Goal: Browse casually: Explore the website without a specific task or goal

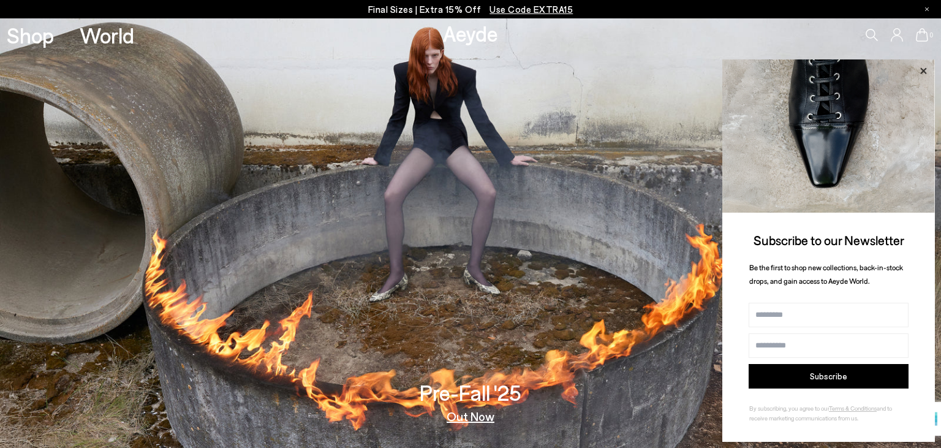
click at [923, 70] on icon at bounding box center [923, 70] width 6 height 6
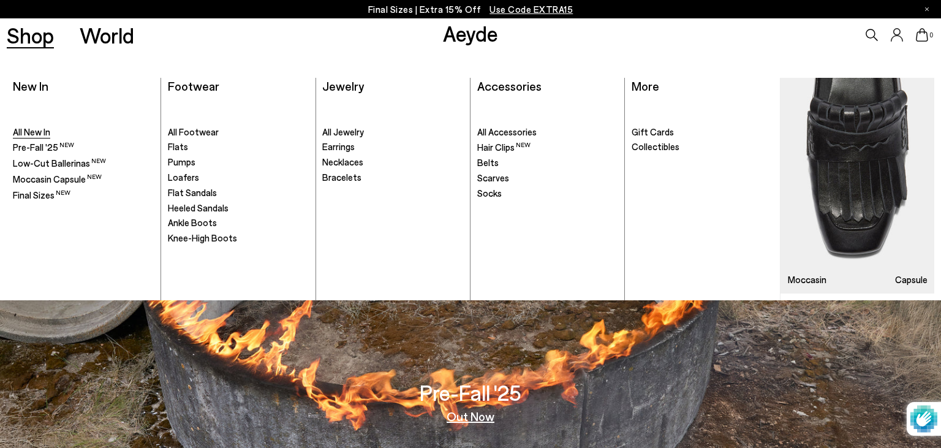
click at [29, 127] on span "All New In" at bounding box center [31, 131] width 37 height 11
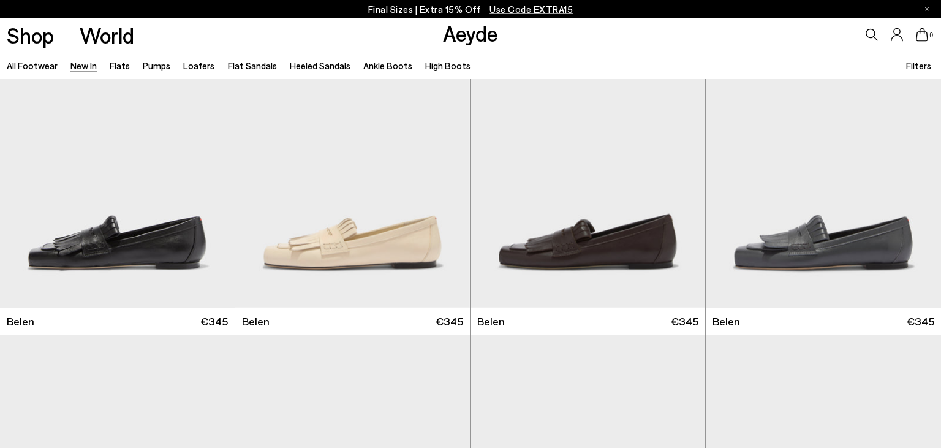
scroll to position [75, 0]
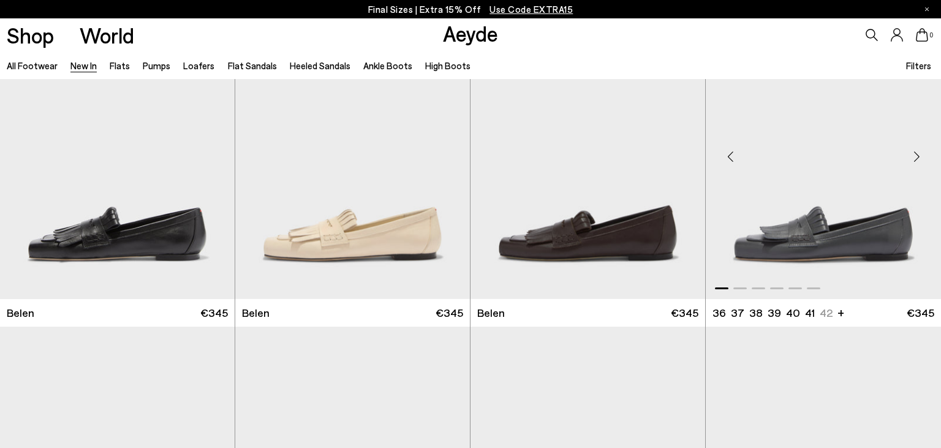
click at [916, 157] on div "Next slide" at bounding box center [916, 156] width 37 height 37
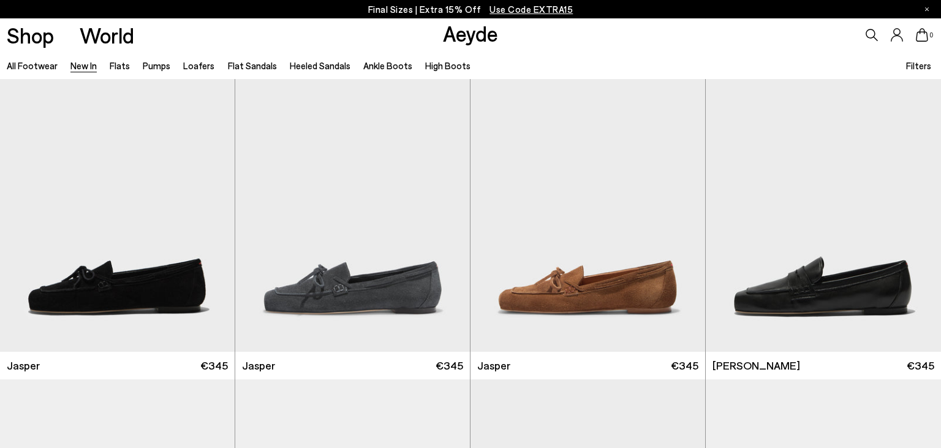
scroll to position [358, 0]
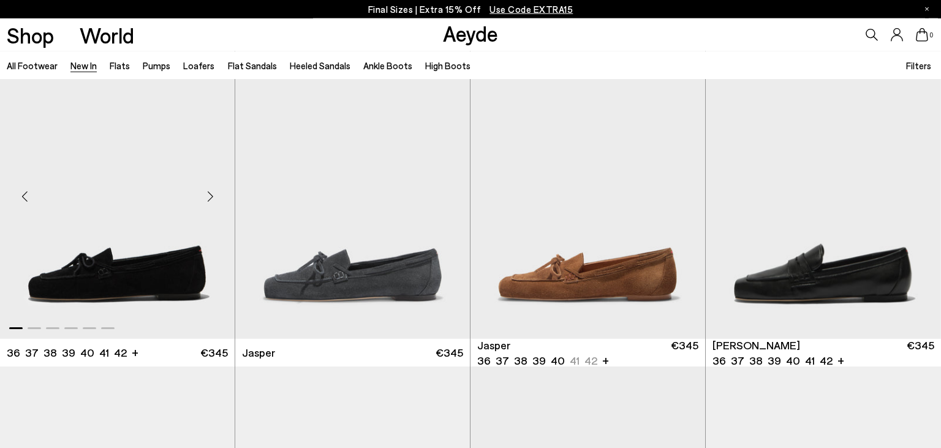
click at [212, 197] on div "Next slide" at bounding box center [210, 196] width 37 height 37
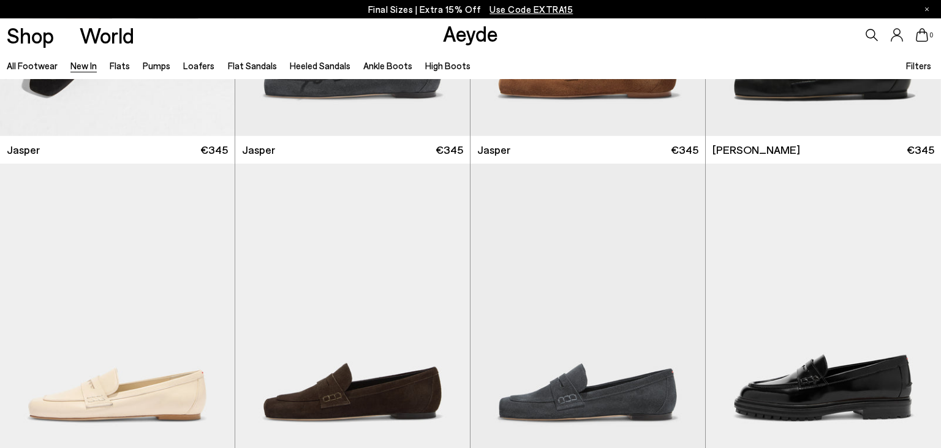
scroll to position [668, 0]
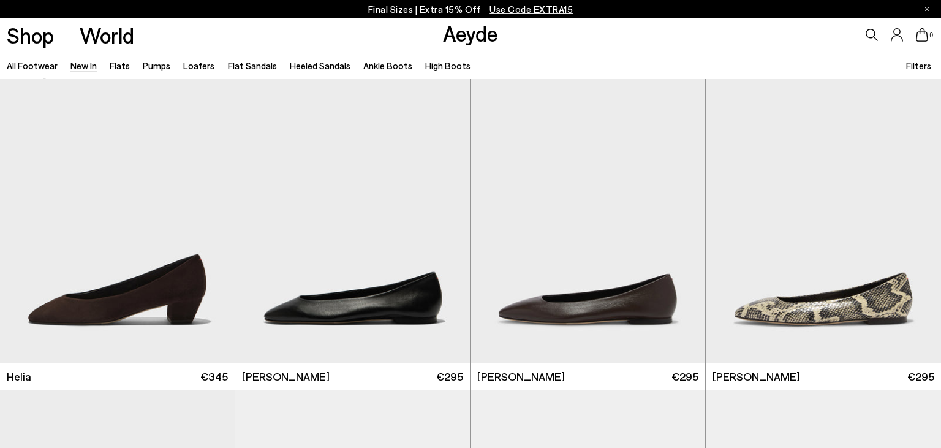
scroll to position [1359, 0]
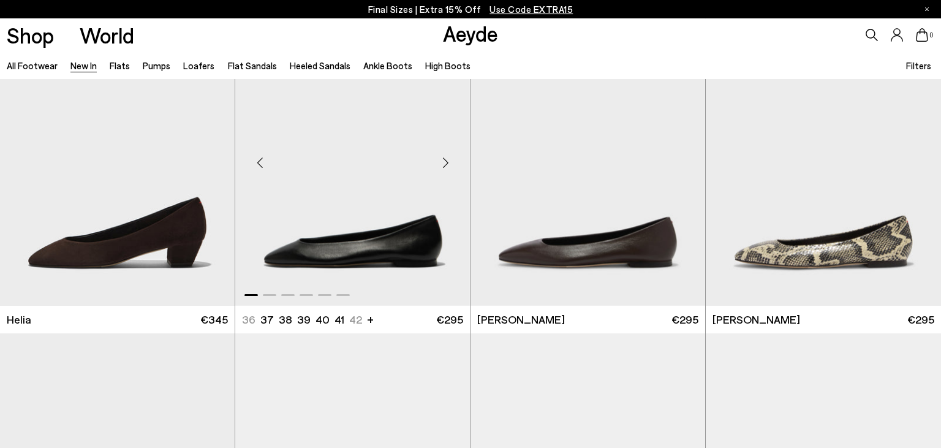
click at [443, 160] on div "Next slide" at bounding box center [445, 163] width 37 height 37
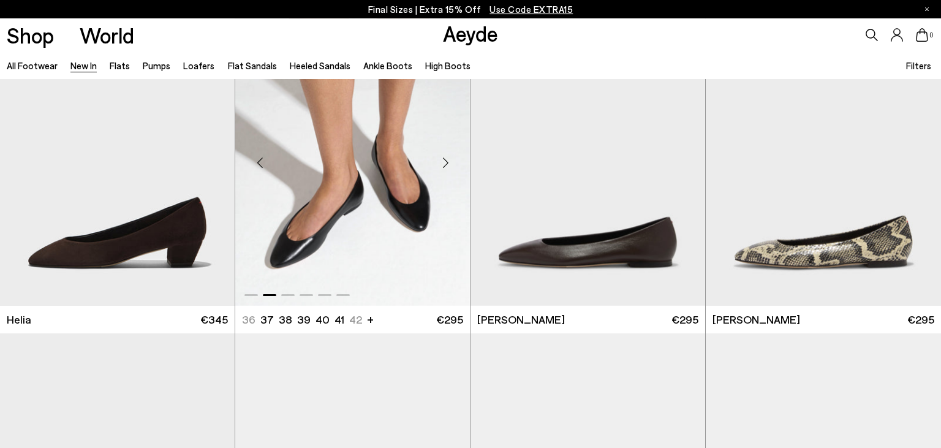
click at [443, 160] on div "Next slide" at bounding box center [445, 163] width 37 height 37
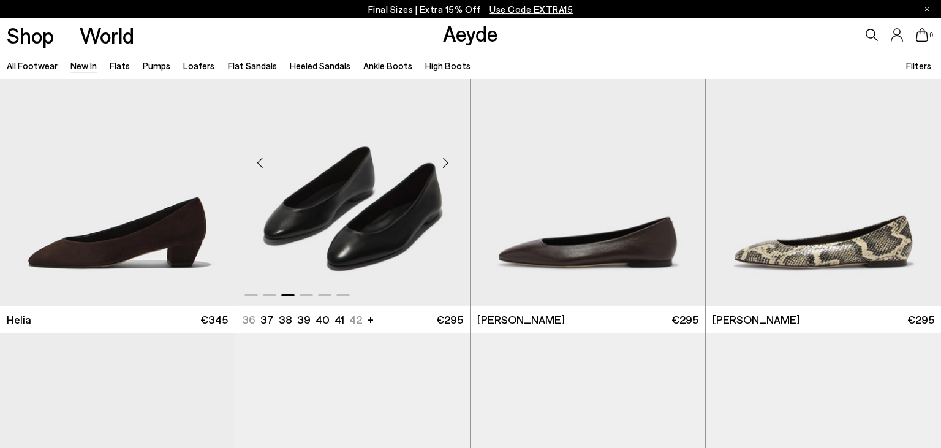
click at [443, 160] on div "Next slide" at bounding box center [445, 163] width 37 height 37
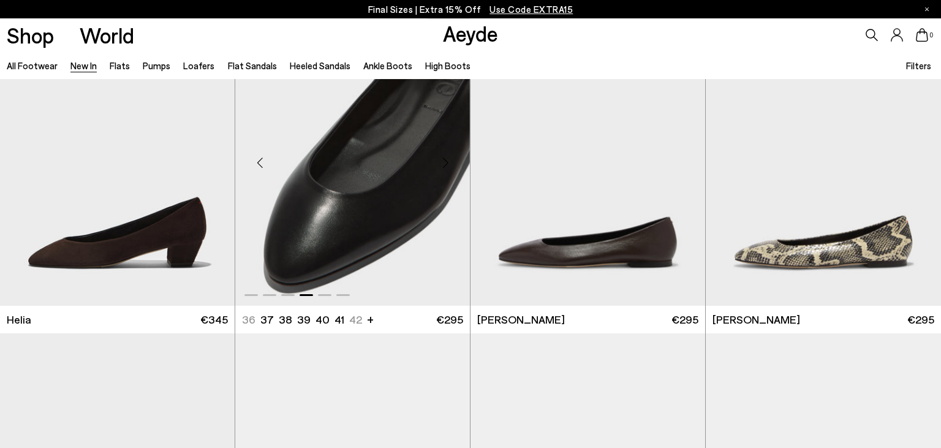
click at [443, 160] on div "Next slide" at bounding box center [445, 163] width 37 height 37
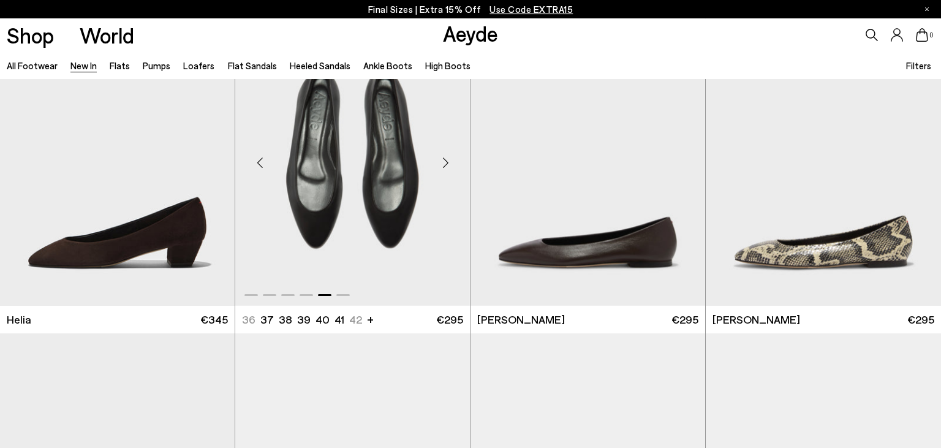
click at [443, 160] on div "Next slide" at bounding box center [445, 163] width 37 height 37
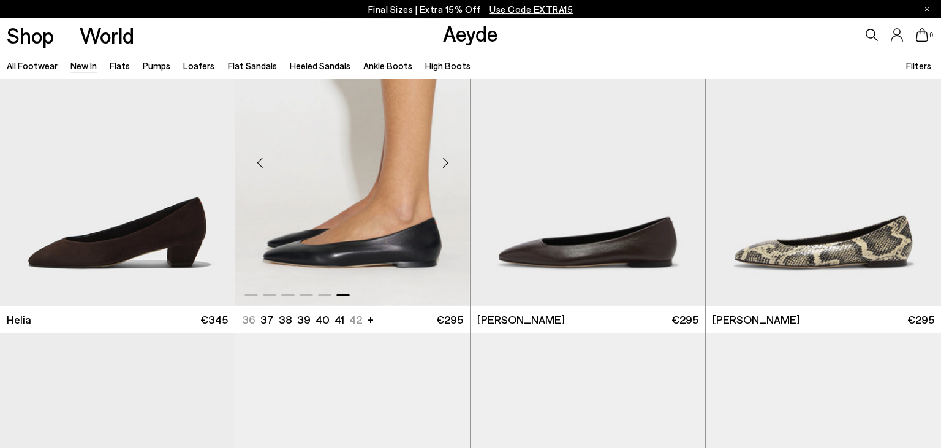
click at [443, 160] on div "Next slide" at bounding box center [445, 163] width 37 height 37
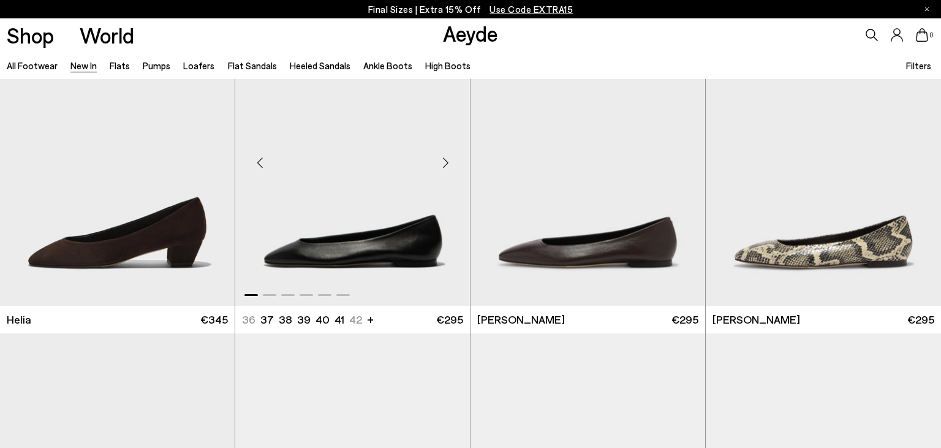
click at [443, 160] on div "Next slide" at bounding box center [445, 163] width 37 height 37
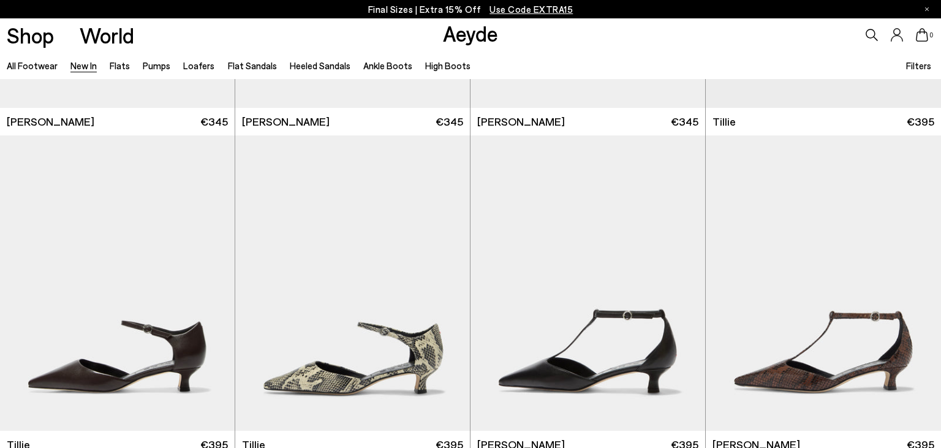
scroll to position [2592, 0]
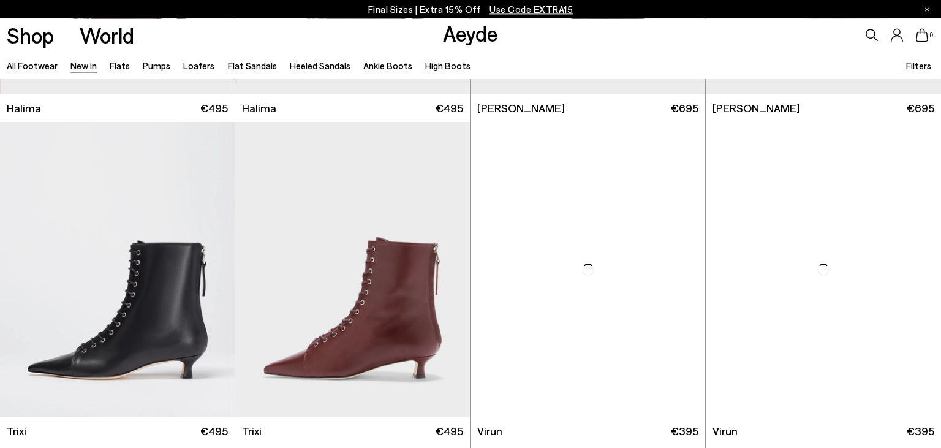
scroll to position [4522, 0]
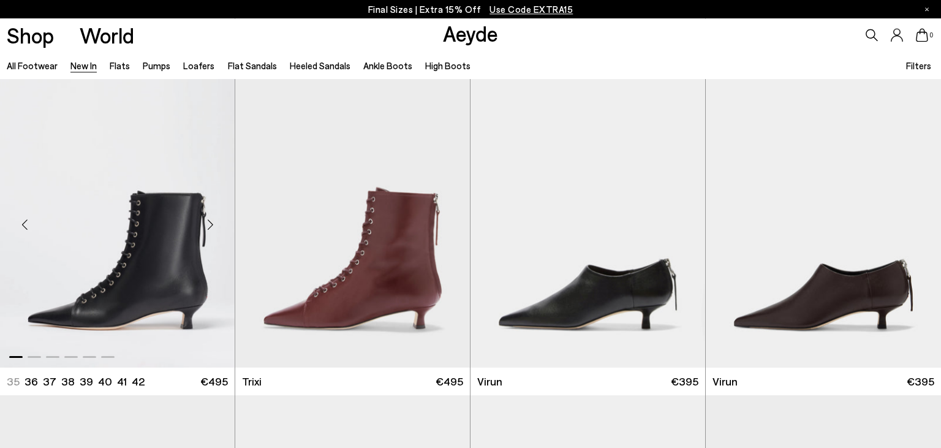
click at [213, 225] on div "Next slide" at bounding box center [210, 224] width 37 height 37
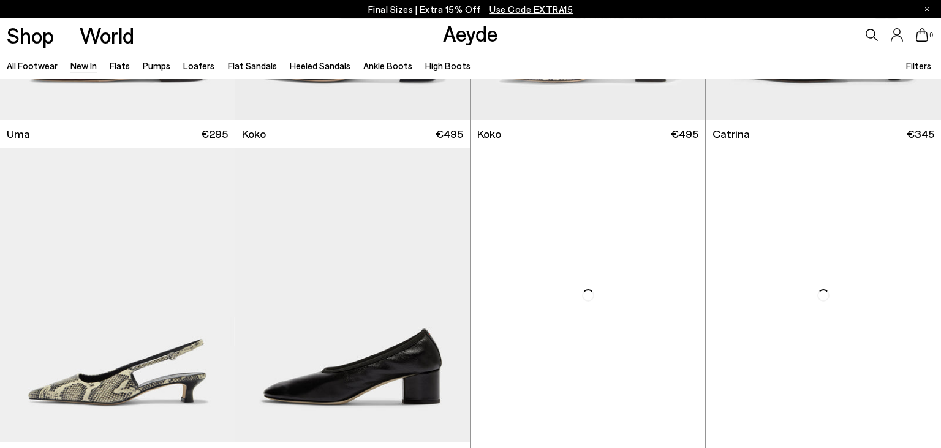
scroll to position [6400, 0]
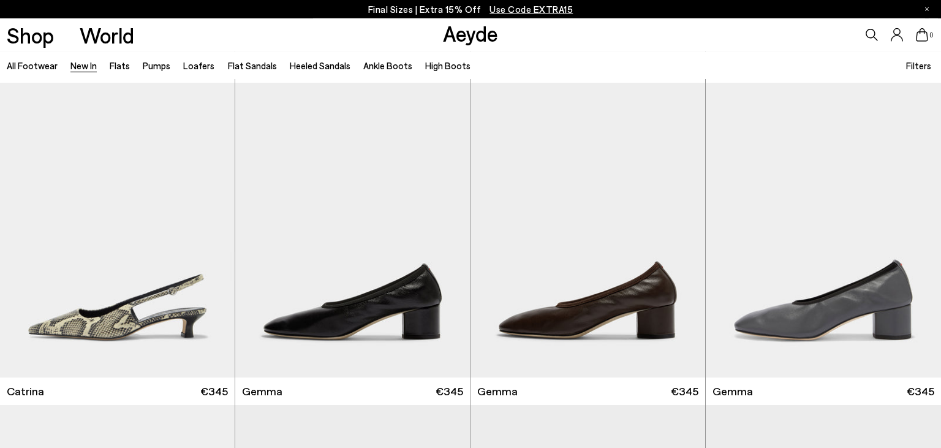
scroll to position [6771, 0]
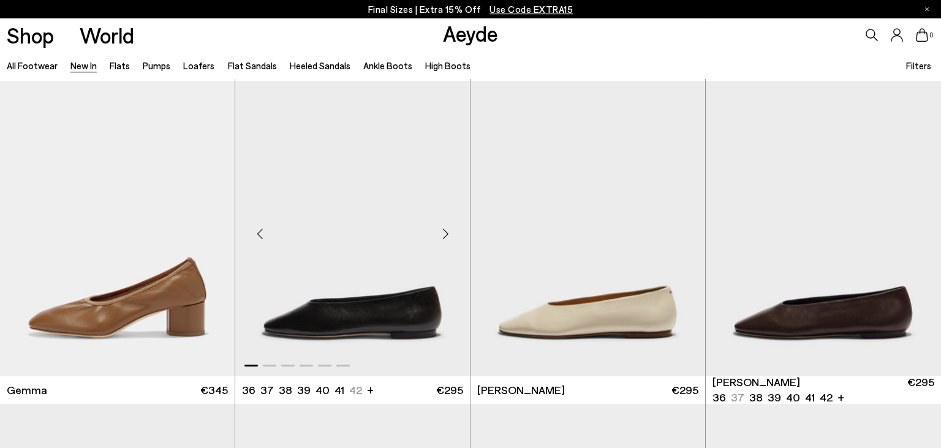
click at [446, 238] on div "Next slide" at bounding box center [445, 233] width 37 height 37
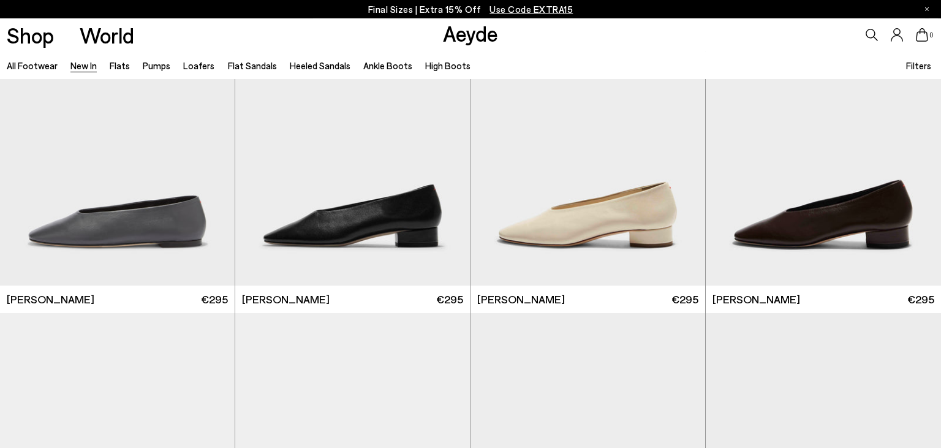
scroll to position [7195, 0]
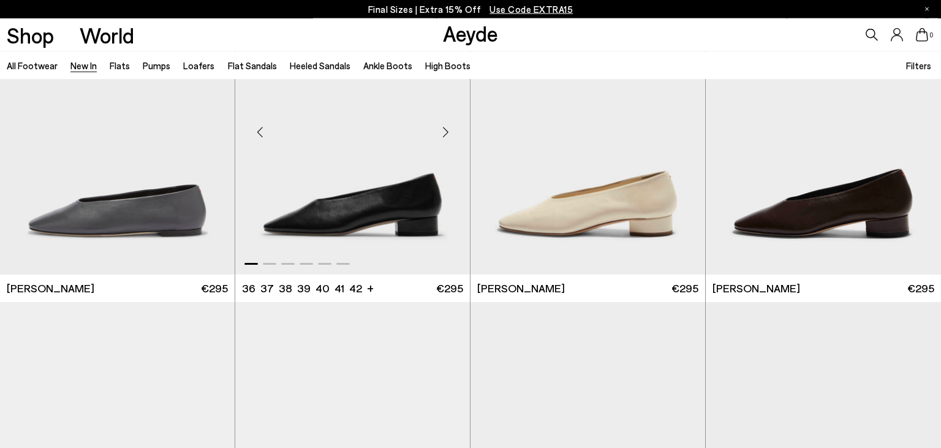
click at [445, 130] on div "Next slide" at bounding box center [445, 132] width 37 height 37
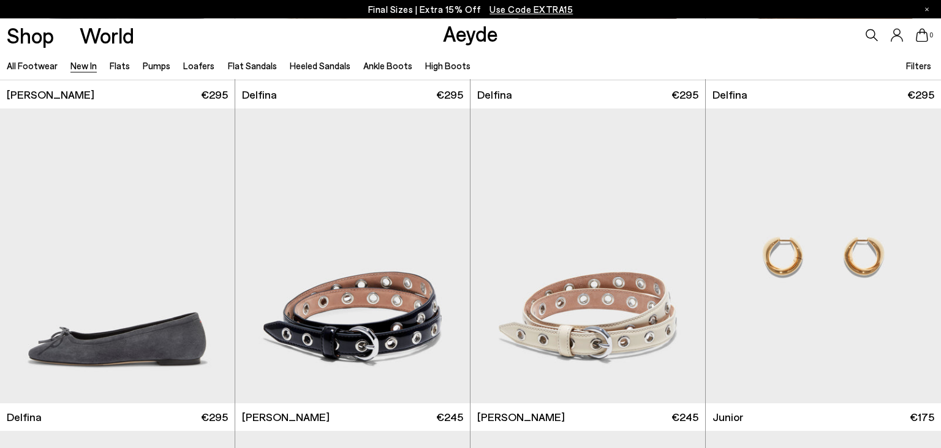
scroll to position [7767, 0]
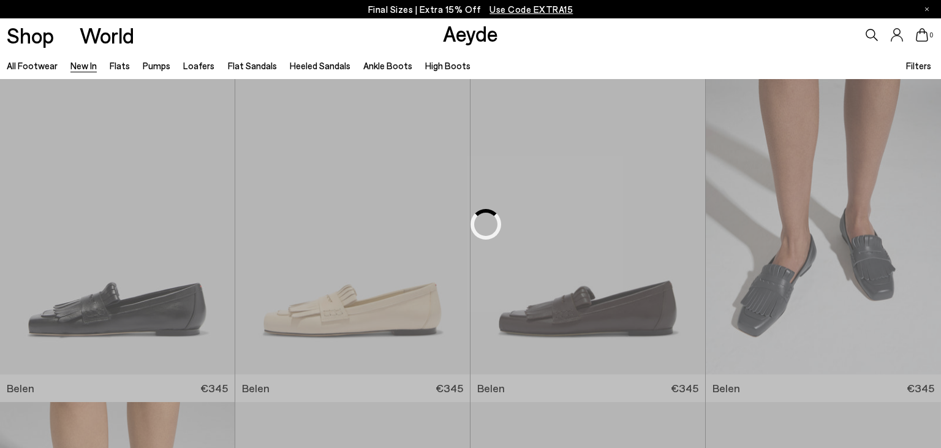
scroll to position [8478, 0]
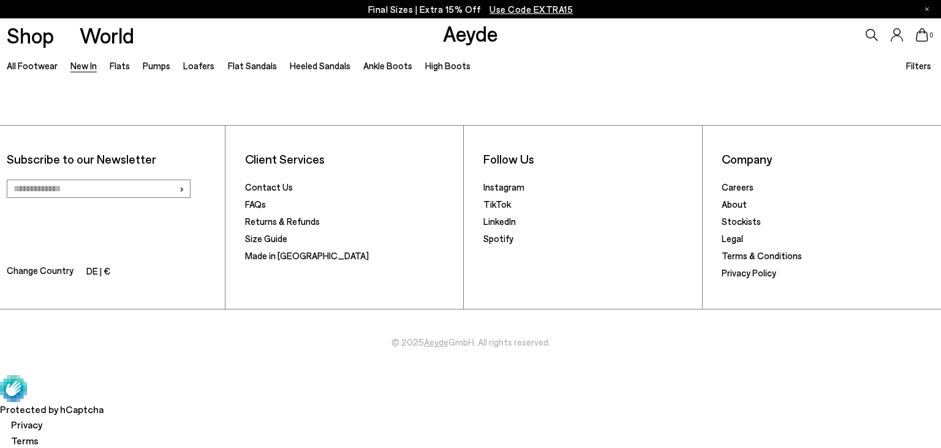
scroll to position [1975, 0]
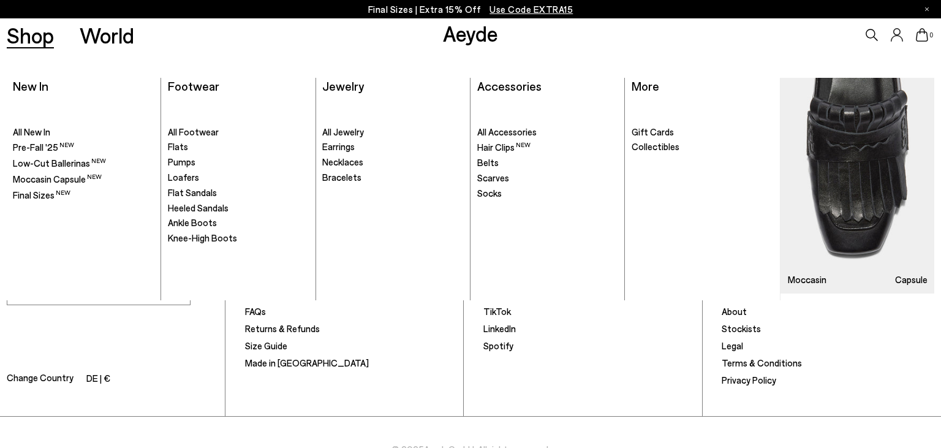
scroll to position [1975, 0]
